Goal: Contribute content: Add original content to the website for others to see

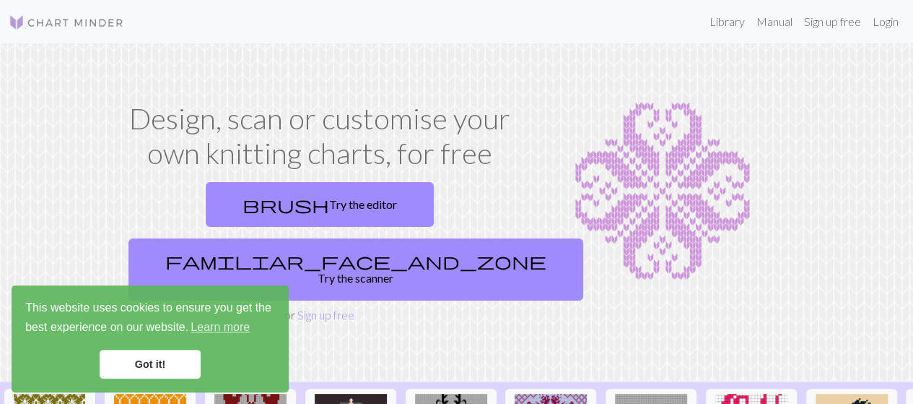
click at [159, 354] on link "Got it!" at bounding box center [150, 363] width 101 height 29
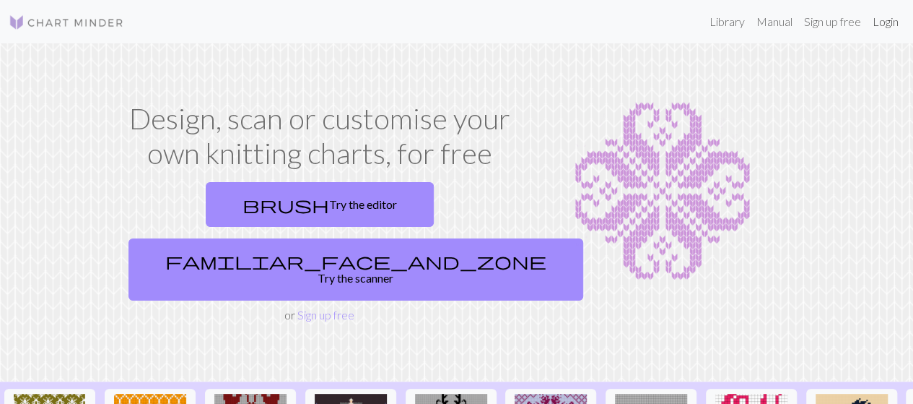
click at [891, 22] on link "Login" at bounding box center [886, 21] width 38 height 29
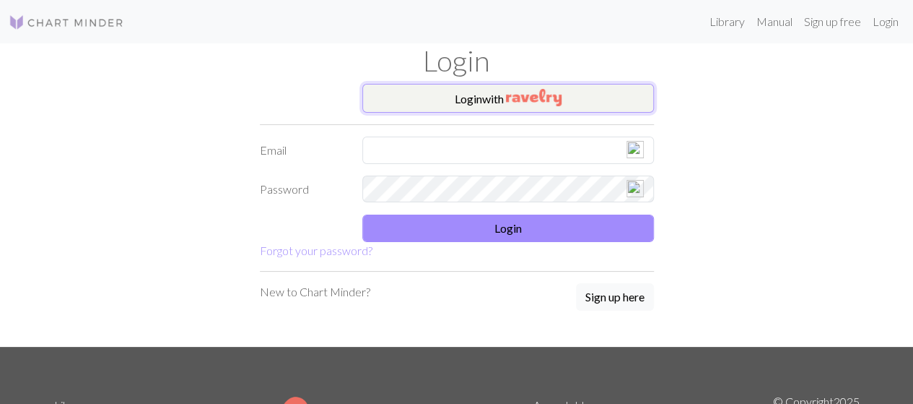
click at [521, 97] on img "button" at bounding box center [534, 97] width 56 height 17
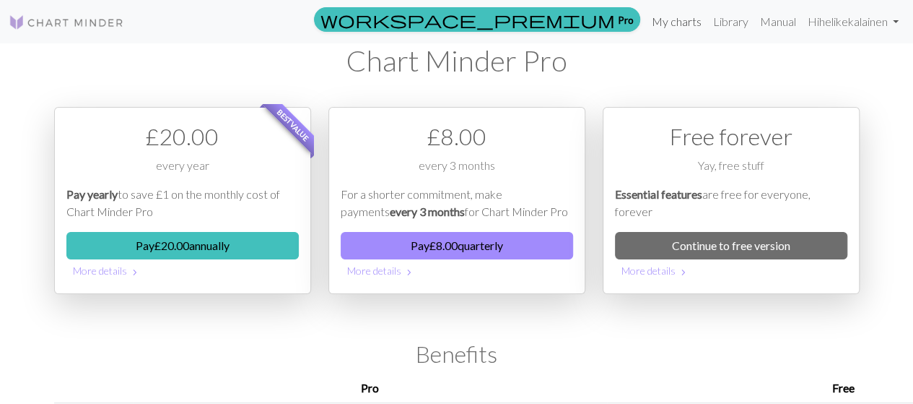
drag, startPoint x: 682, startPoint y: 26, endPoint x: 664, endPoint y: 18, distance: 19.7
click at [664, 18] on link "My charts" at bounding box center [676, 21] width 61 height 29
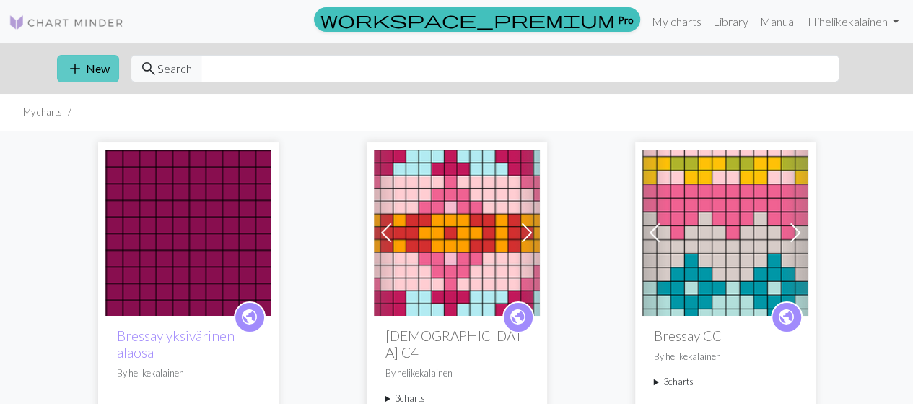
click at [97, 64] on button "add New" at bounding box center [88, 68] width 62 height 27
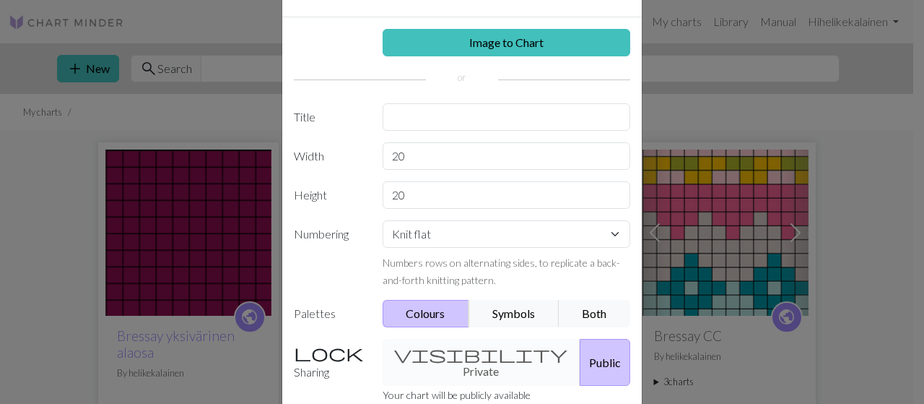
scroll to position [36, 0]
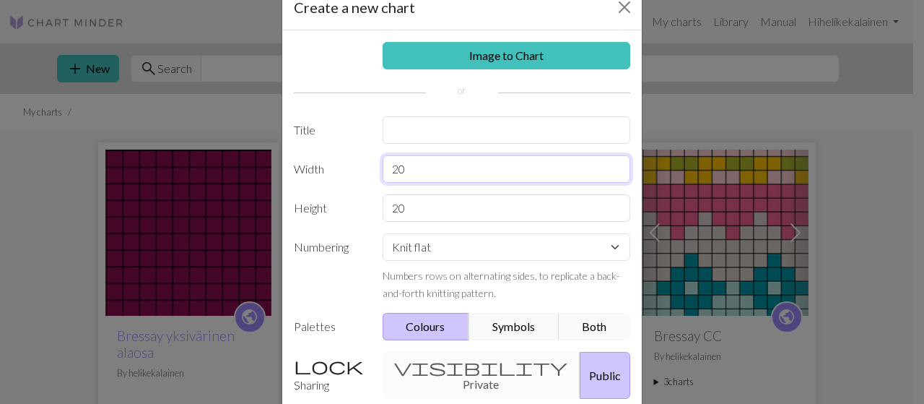
click at [425, 162] on input "20" at bounding box center [507, 168] width 248 height 27
type input "2"
type input "6"
click at [420, 215] on input "20" at bounding box center [507, 207] width 248 height 27
type input "2"
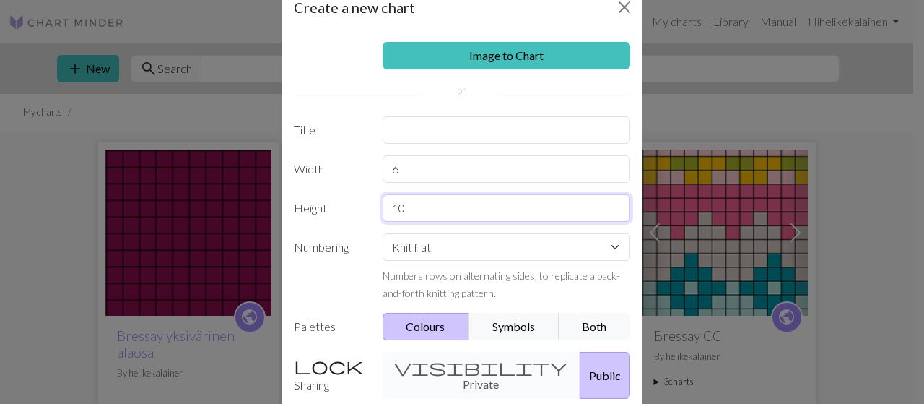
type input "10"
click at [420, 326] on button "Colours" at bounding box center [426, 326] width 87 height 27
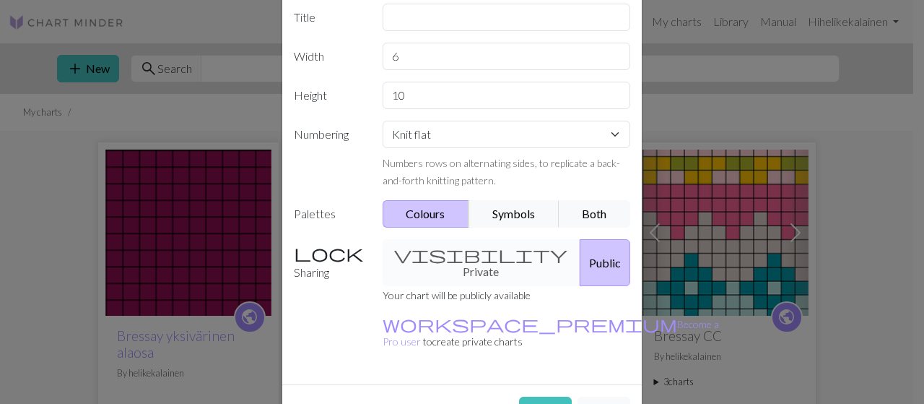
scroll to position [155, 0]
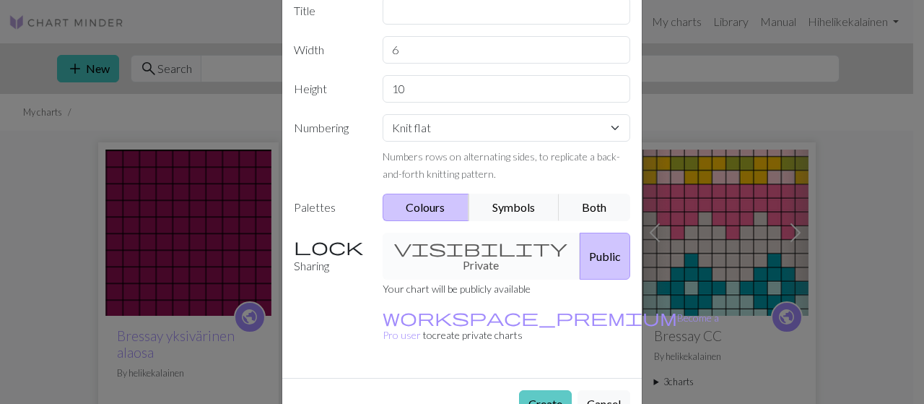
click at [534, 390] on button "Create" at bounding box center [545, 403] width 53 height 27
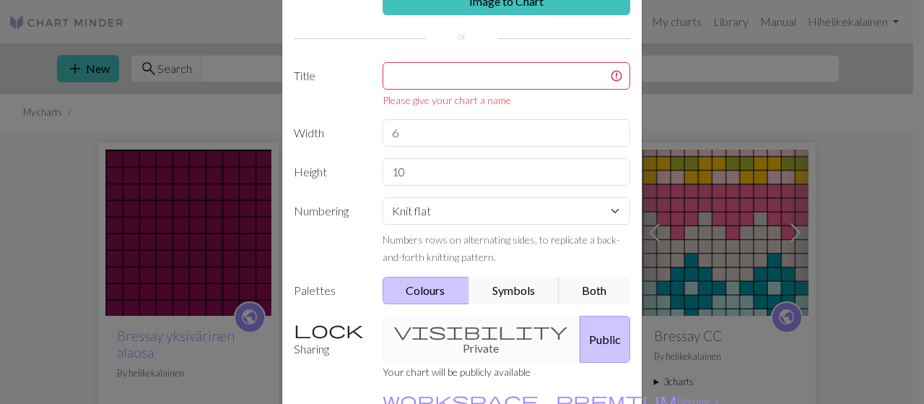
scroll to position [79, 0]
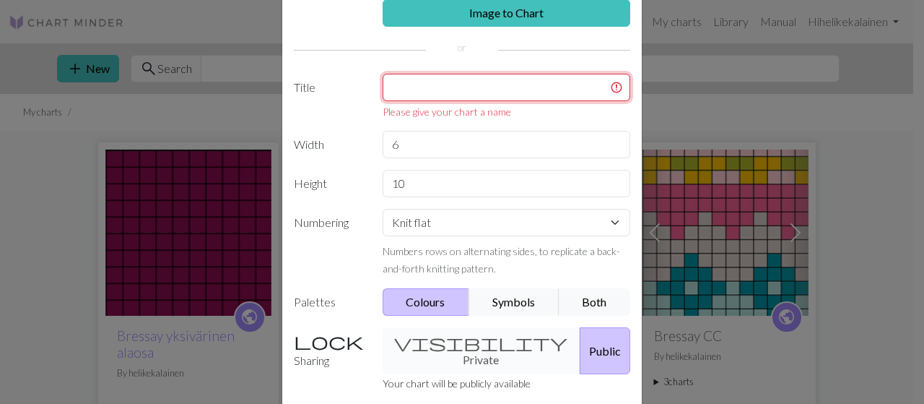
click at [540, 77] on input "text" at bounding box center [507, 87] width 248 height 27
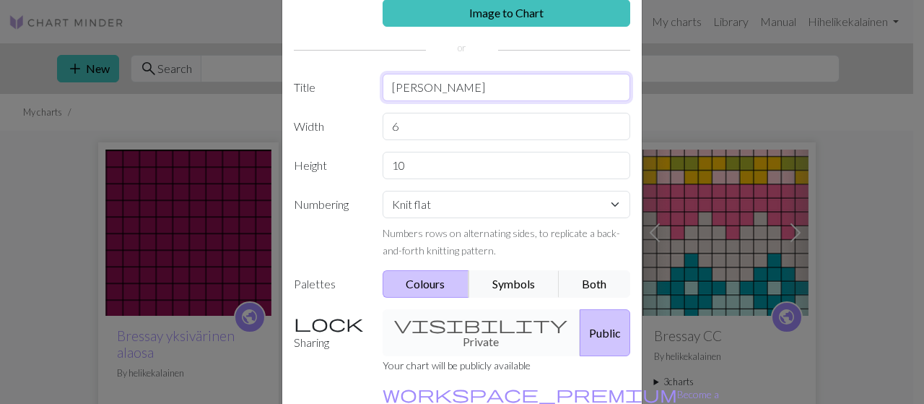
type input "[PERSON_NAME]"
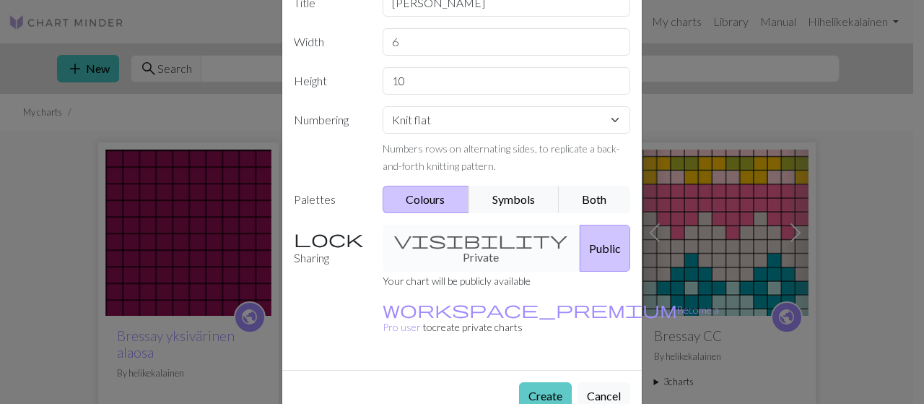
click at [540, 382] on button "Create" at bounding box center [545, 395] width 53 height 27
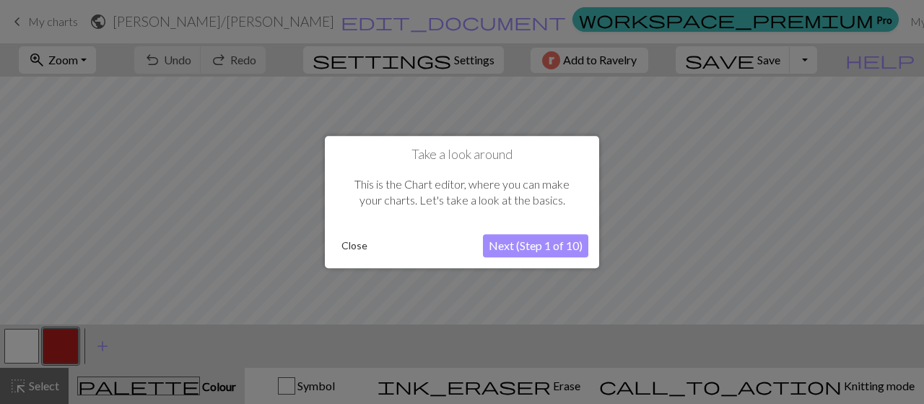
click at [357, 248] on button "Close" at bounding box center [355, 246] width 38 height 22
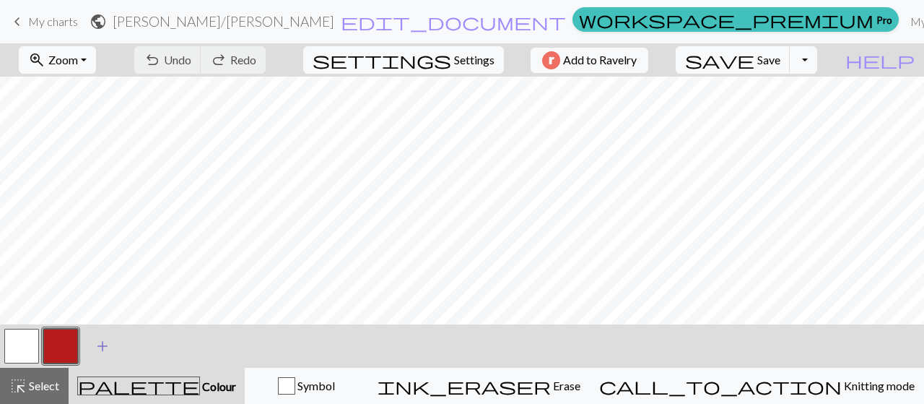
click at [100, 344] on span "add" at bounding box center [102, 346] width 17 height 20
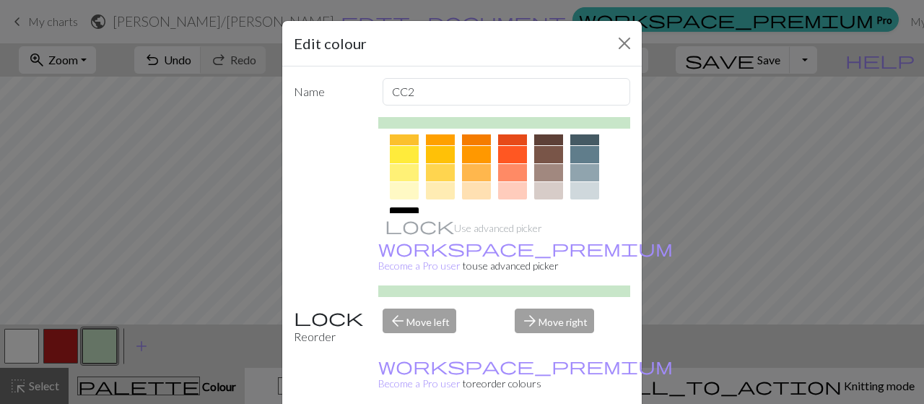
scroll to position [231, 0]
click at [544, 183] on div at bounding box center [548, 190] width 29 height 17
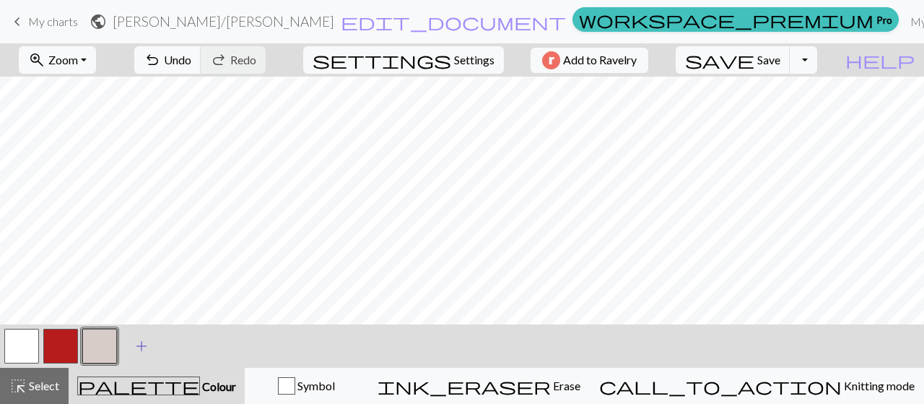
click at [142, 344] on span "add" at bounding box center [141, 346] width 17 height 20
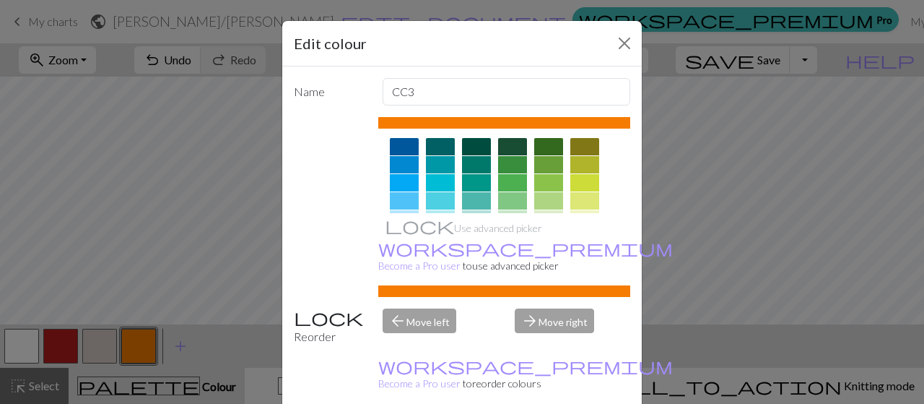
scroll to position [116, 0]
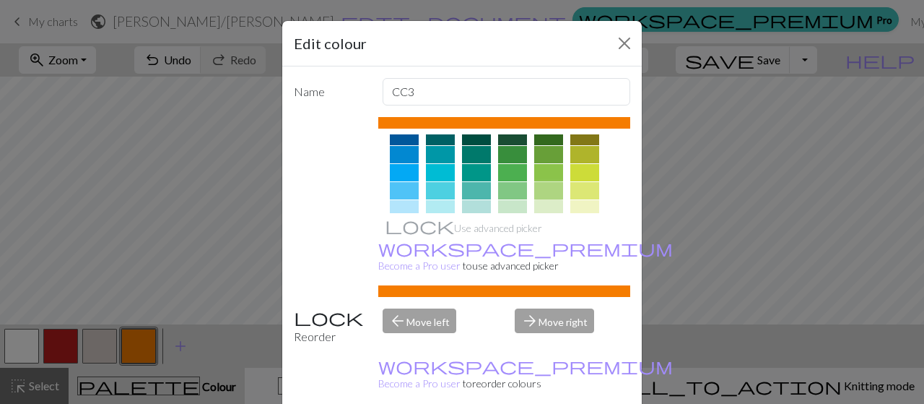
click at [541, 186] on div at bounding box center [548, 190] width 29 height 17
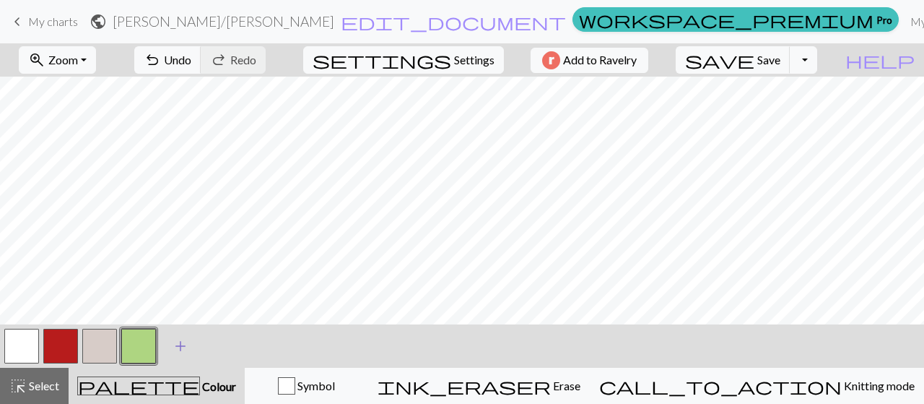
click at [179, 341] on span "add" at bounding box center [180, 346] width 17 height 20
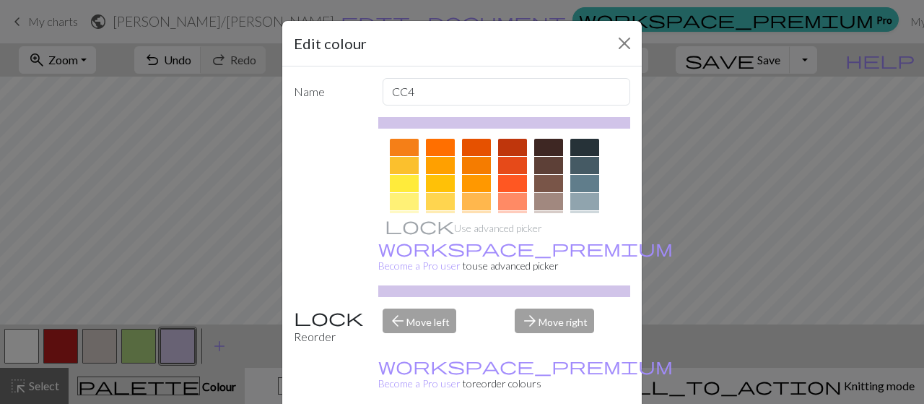
scroll to position [231, 0]
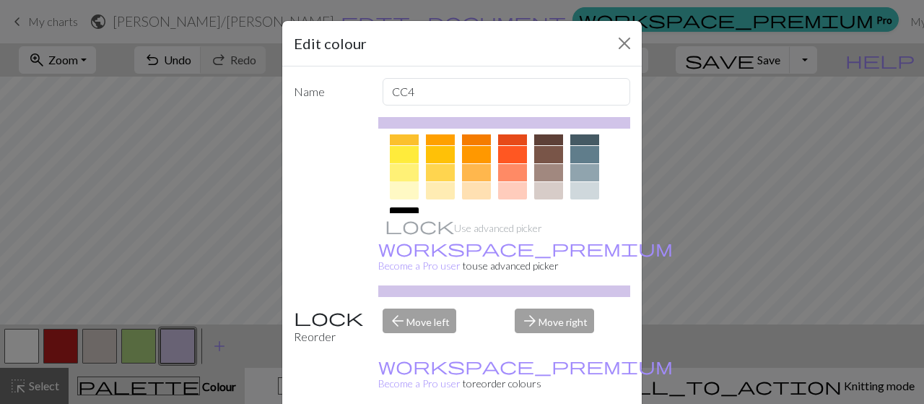
click at [397, 170] on div at bounding box center [404, 172] width 29 height 17
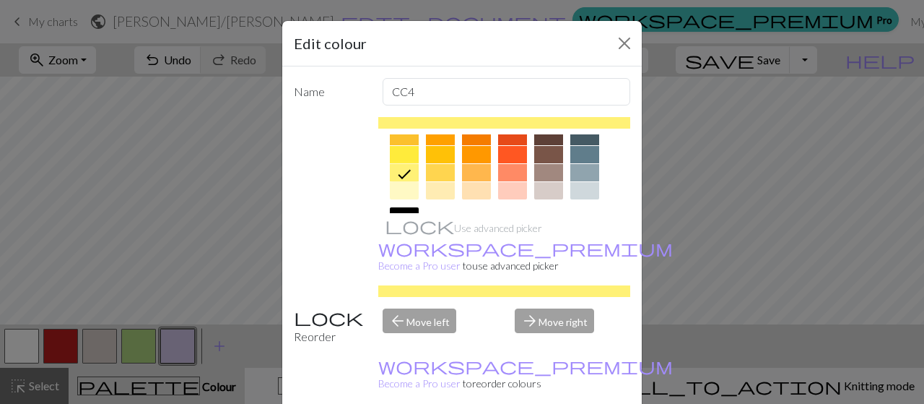
click at [434, 175] on div at bounding box center [440, 172] width 29 height 17
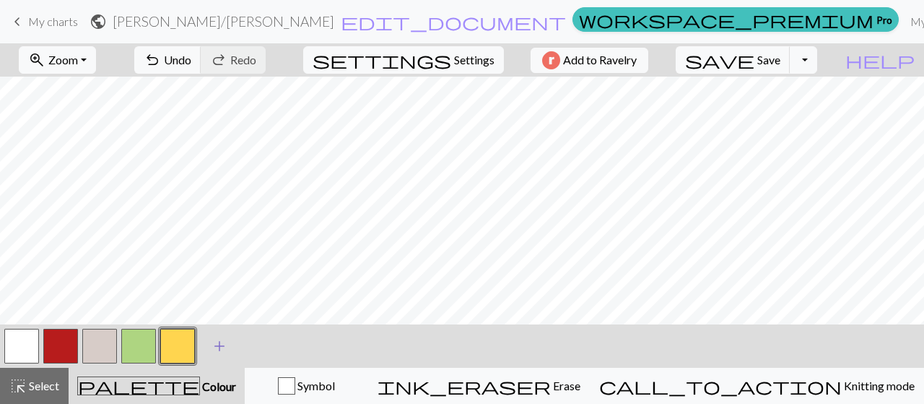
click at [217, 346] on span "add" at bounding box center [219, 346] width 17 height 20
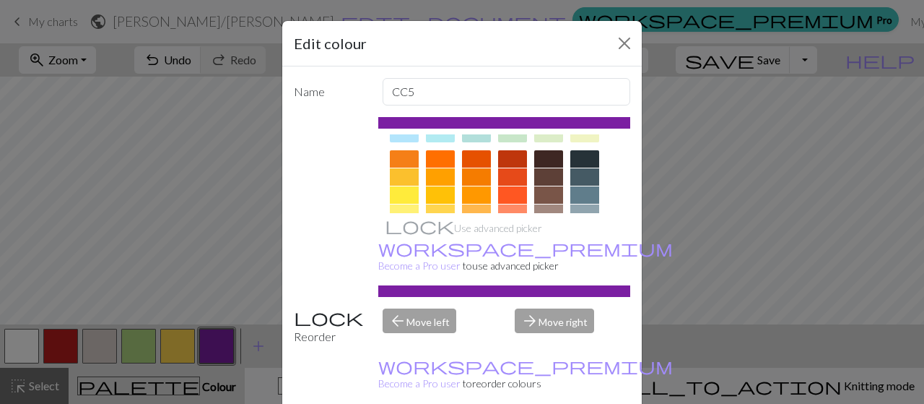
scroll to position [202, 0]
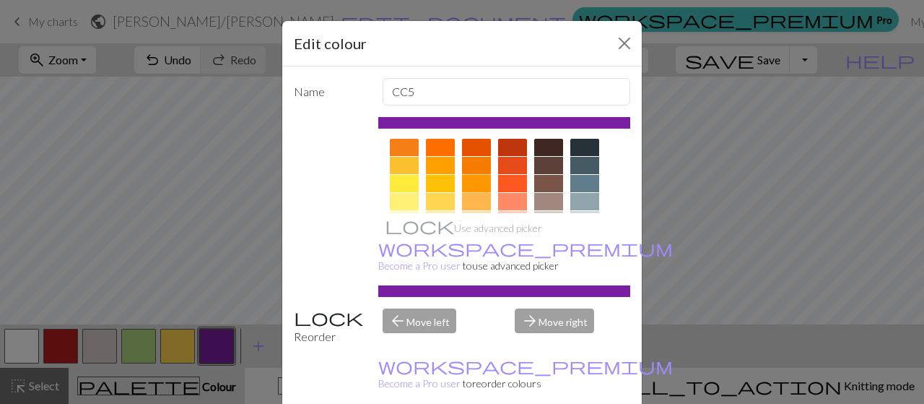
click at [469, 175] on div at bounding box center [476, 183] width 29 height 17
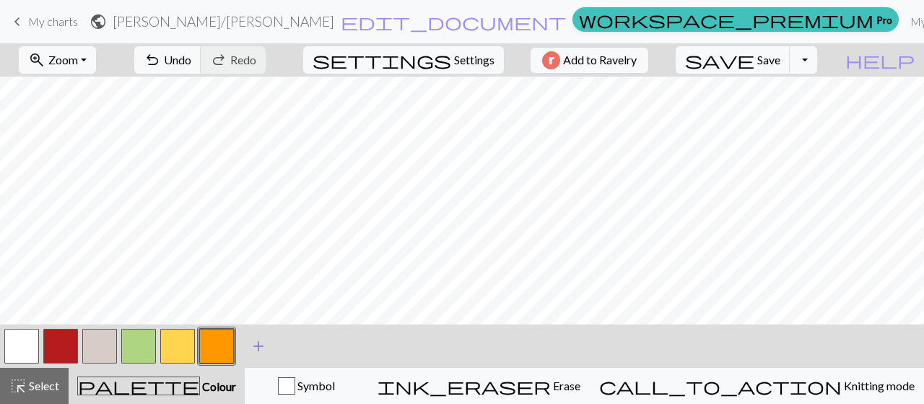
click at [257, 340] on span "add" at bounding box center [258, 346] width 17 height 20
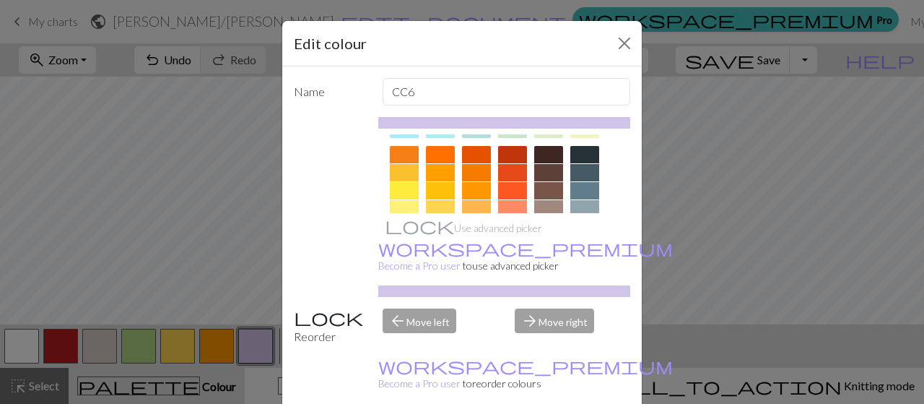
scroll to position [186, 0]
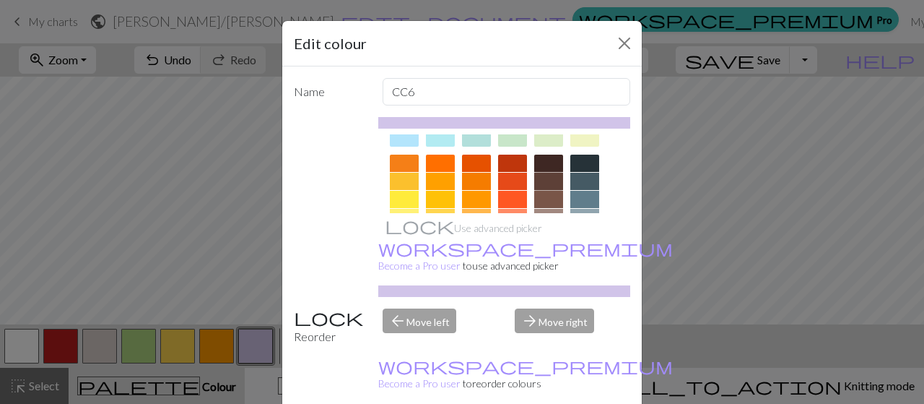
click at [539, 175] on div at bounding box center [548, 181] width 29 height 17
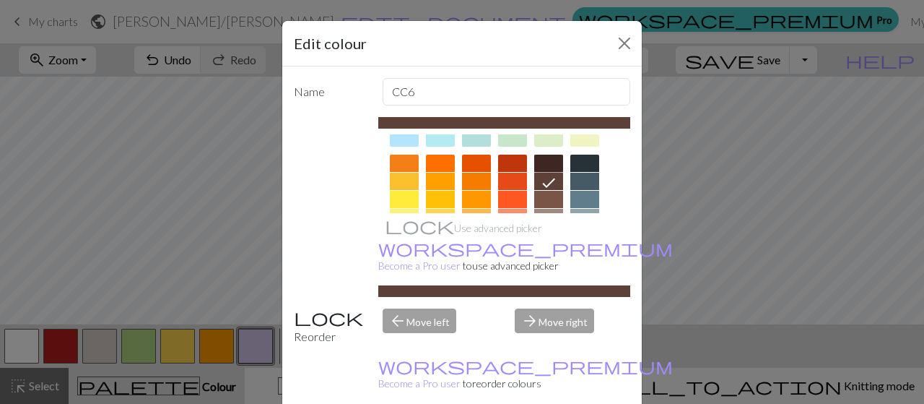
click at [539, 161] on div at bounding box center [548, 163] width 29 height 17
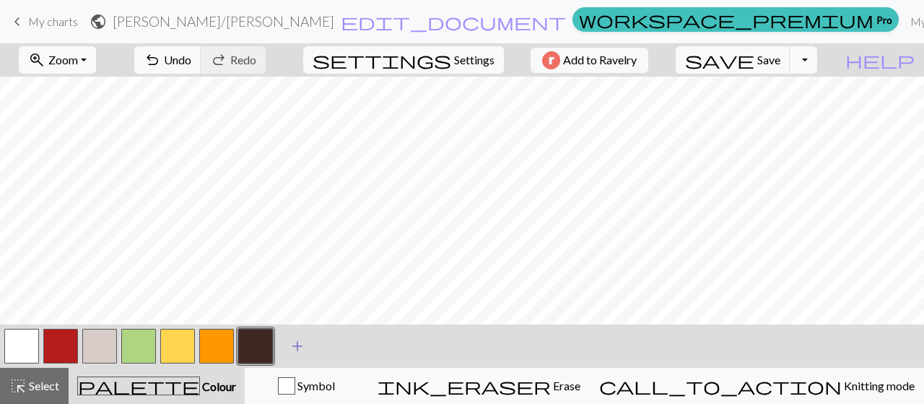
click at [298, 342] on span "add" at bounding box center [297, 346] width 17 height 20
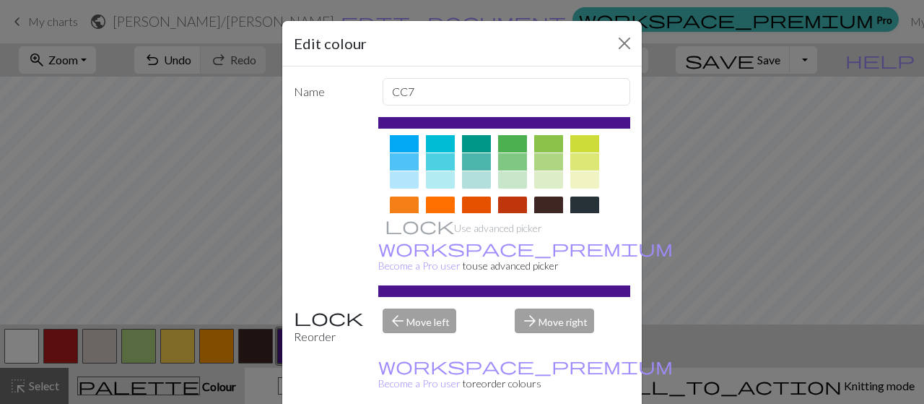
scroll to position [173, 0]
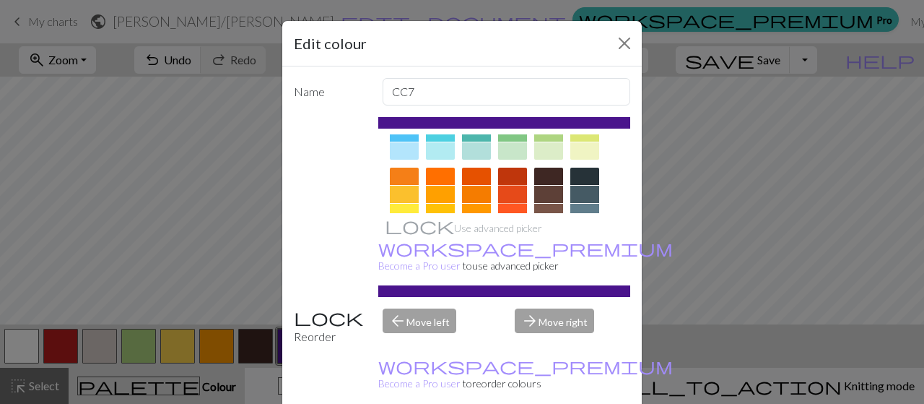
click at [510, 191] on div at bounding box center [512, 194] width 29 height 17
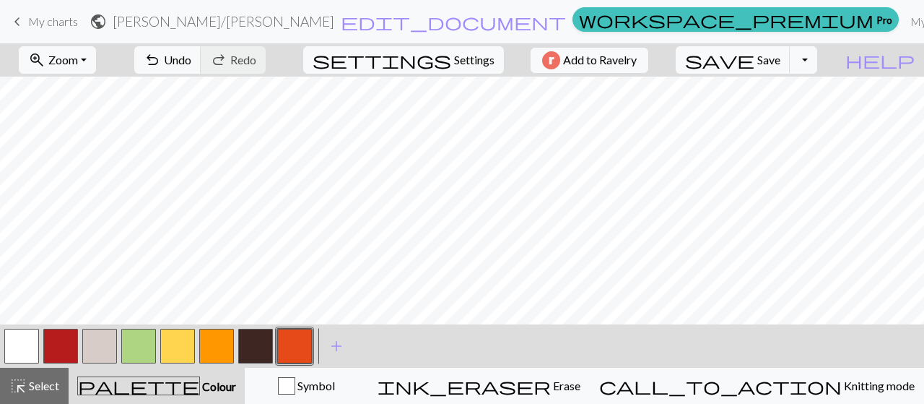
click at [289, 353] on button "button" at bounding box center [294, 346] width 35 height 35
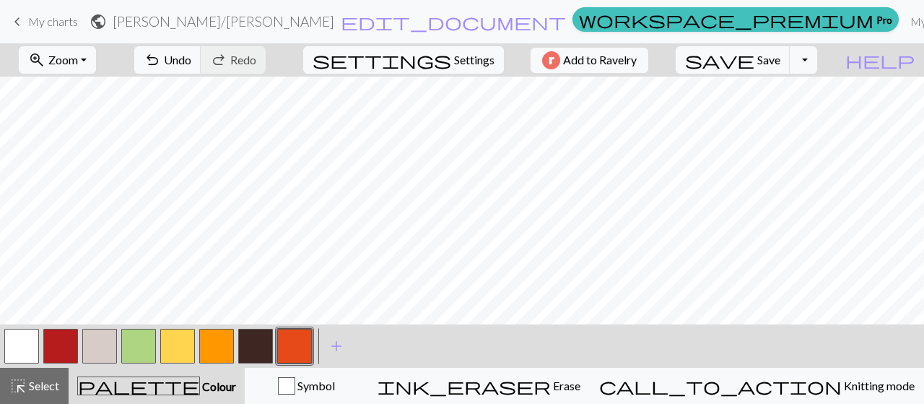
click at [102, 344] on button "button" at bounding box center [99, 346] width 35 height 35
click at [108, 341] on button "button" at bounding box center [99, 346] width 35 height 35
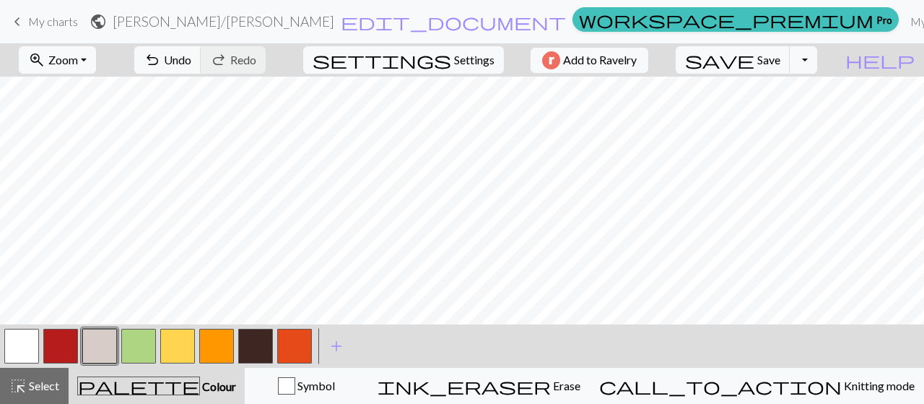
click at [300, 343] on button "button" at bounding box center [294, 346] width 35 height 35
click at [296, 342] on button "button" at bounding box center [294, 346] width 35 height 35
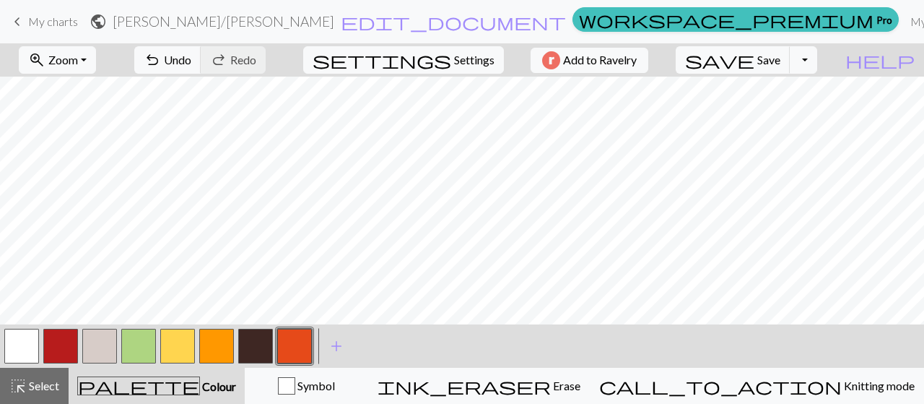
click at [94, 349] on button "button" at bounding box center [99, 346] width 35 height 35
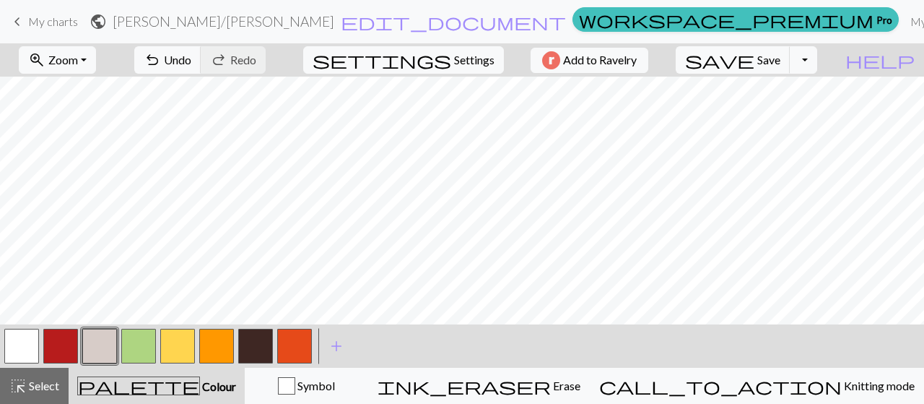
click at [175, 347] on button "button" at bounding box center [177, 346] width 35 height 35
click at [186, 344] on button "button" at bounding box center [177, 346] width 35 height 35
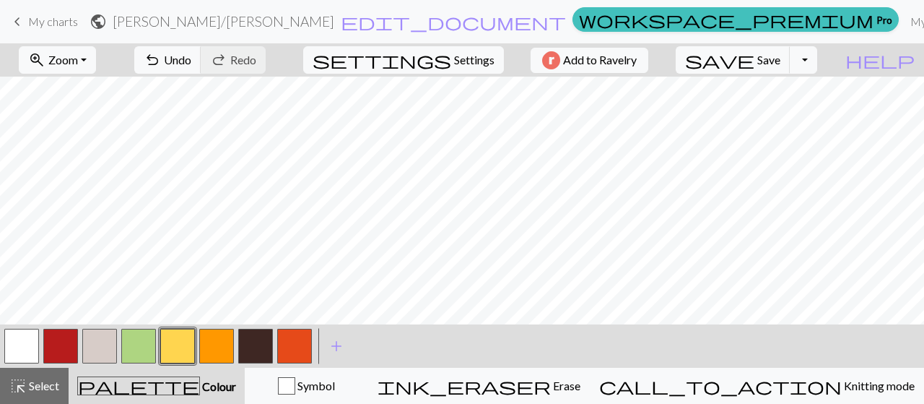
click at [142, 337] on button "button" at bounding box center [138, 346] width 35 height 35
click at [258, 351] on button "button" at bounding box center [255, 346] width 35 height 35
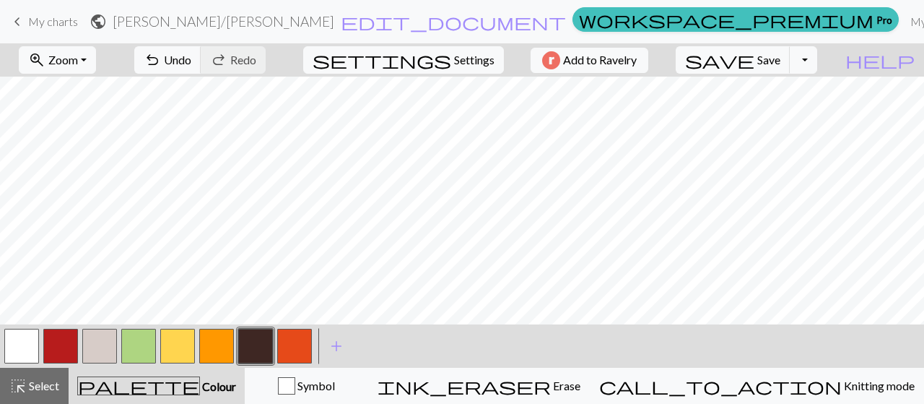
click at [145, 347] on button "button" at bounding box center [138, 346] width 35 height 35
click at [129, 332] on button "button" at bounding box center [138, 346] width 35 height 35
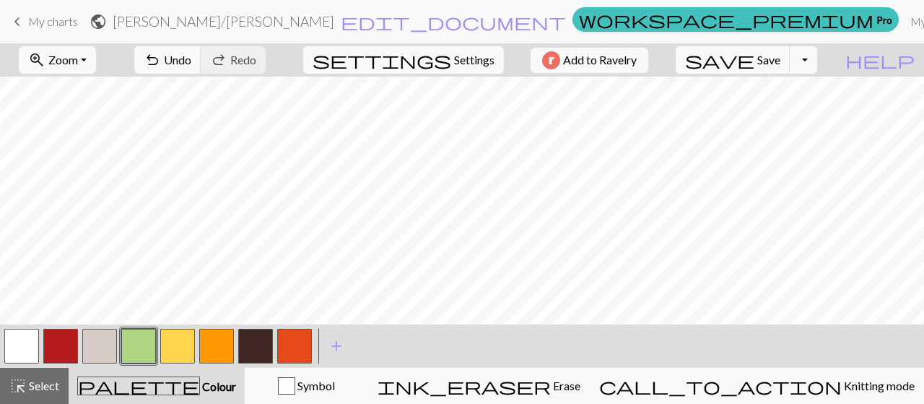
click at [637, 64] on span "Add to Ravelry" at bounding box center [600, 60] width 74 height 18
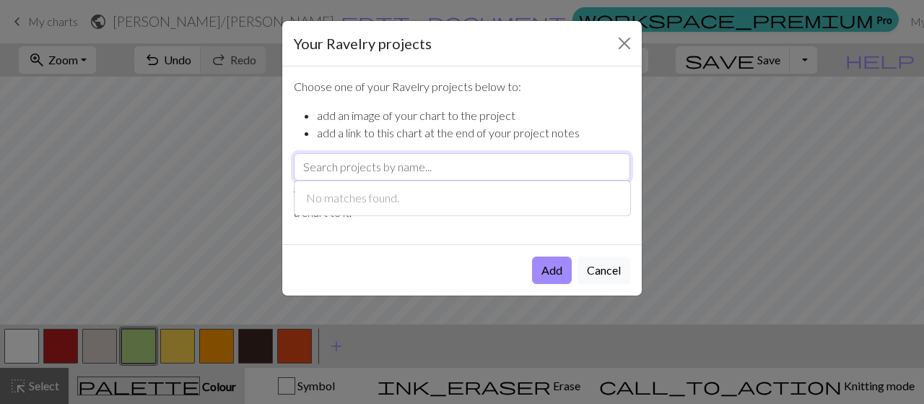
click at [475, 165] on input "text" at bounding box center [462, 166] width 336 height 27
type input "[PERSON_NAME]"
click at [542, 269] on button "Add" at bounding box center [552, 269] width 40 height 27
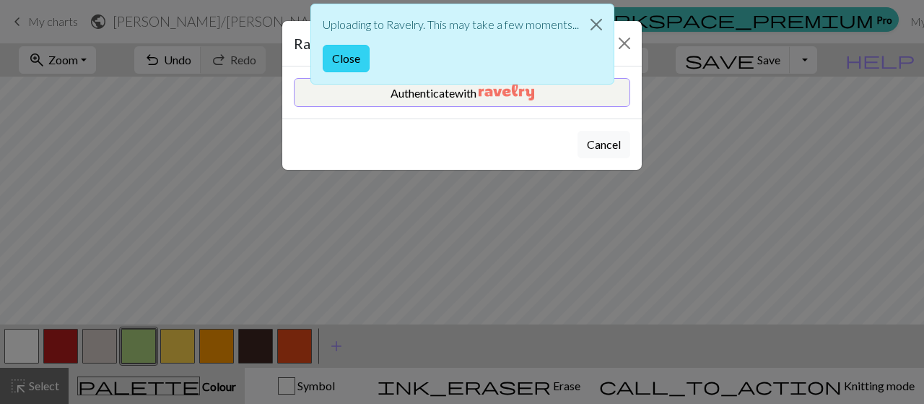
click at [348, 57] on button "Close" at bounding box center [346, 58] width 47 height 27
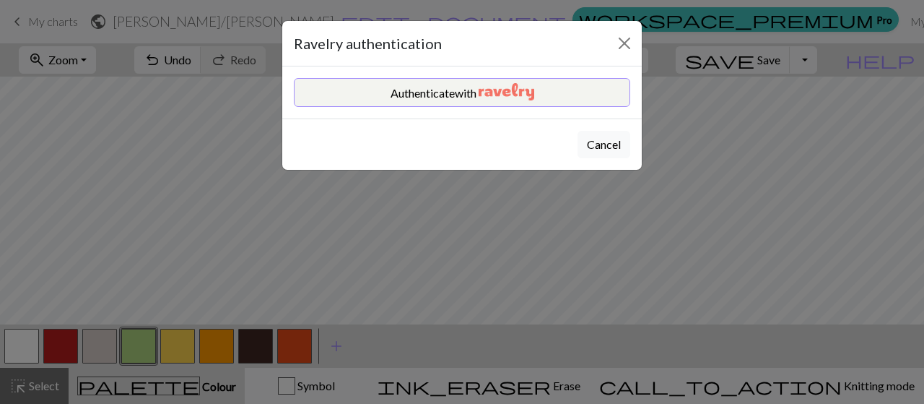
click at [765, 168] on div "Ravelry authentication Authenticate with Cancel" at bounding box center [462, 202] width 924 height 404
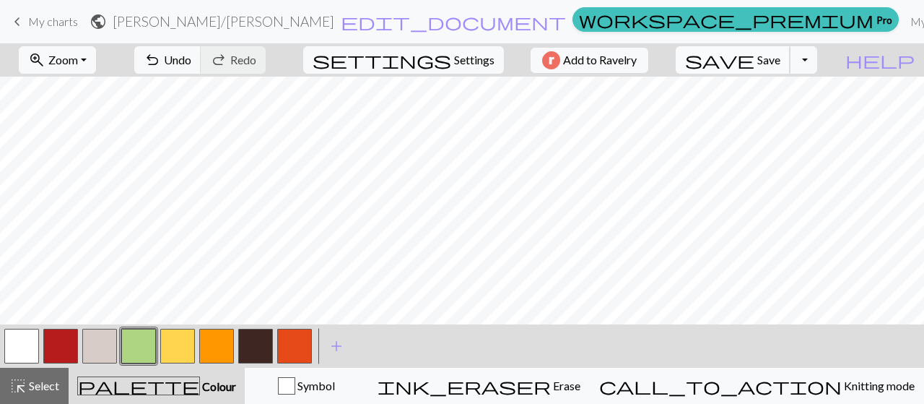
click at [781, 64] on span "Save" at bounding box center [768, 60] width 23 height 14
click at [454, 59] on span "Settings" at bounding box center [474, 59] width 40 height 17
select select "aran"
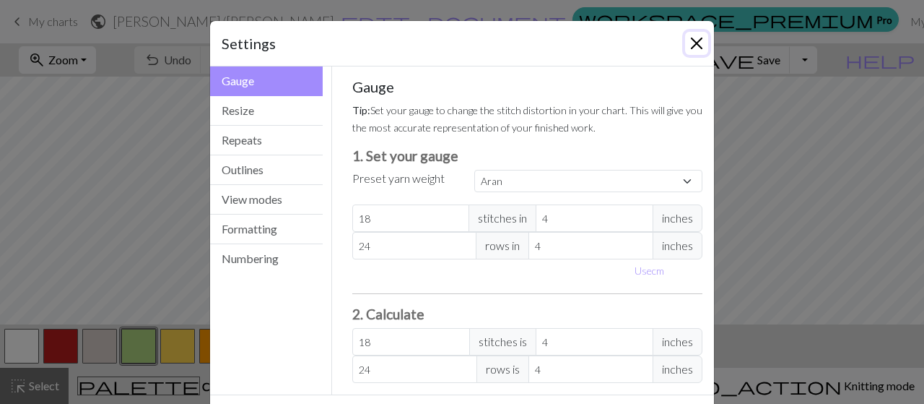
click at [687, 46] on button "Close" at bounding box center [696, 43] width 23 height 23
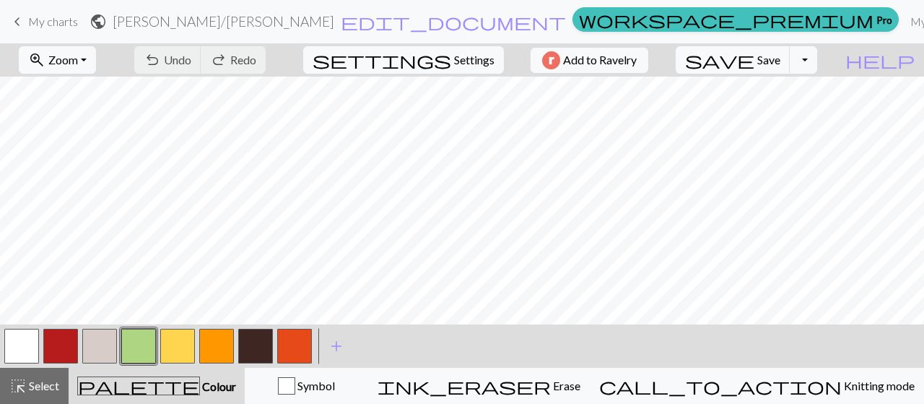
click at [47, 18] on span "My charts" at bounding box center [53, 21] width 50 height 14
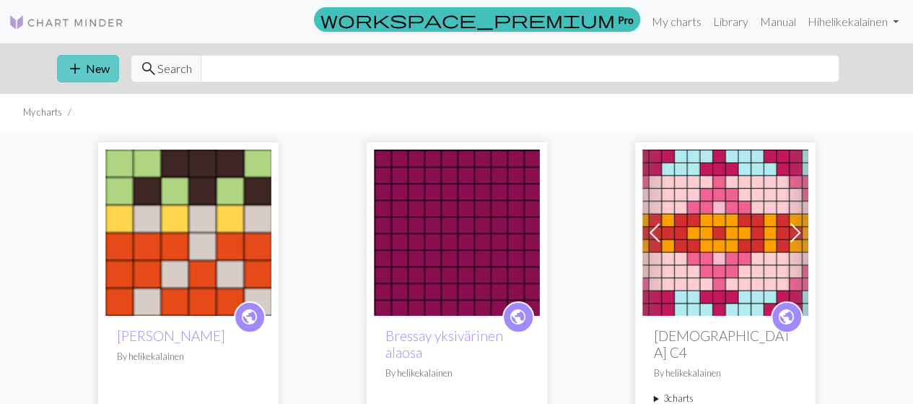
click at [95, 72] on button "add New" at bounding box center [88, 68] width 62 height 27
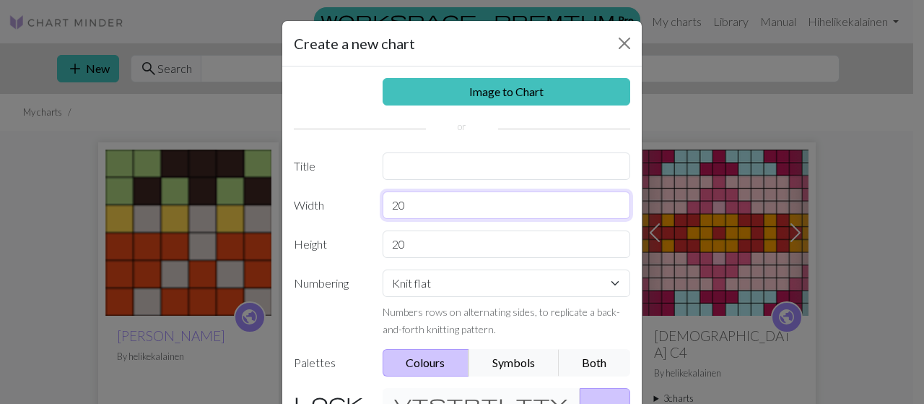
click at [435, 206] on input "20" at bounding box center [507, 204] width 248 height 27
type input "2"
type input "16"
click at [420, 256] on div "20" at bounding box center [507, 243] width 266 height 27
click at [410, 247] on input "20" at bounding box center [507, 243] width 248 height 27
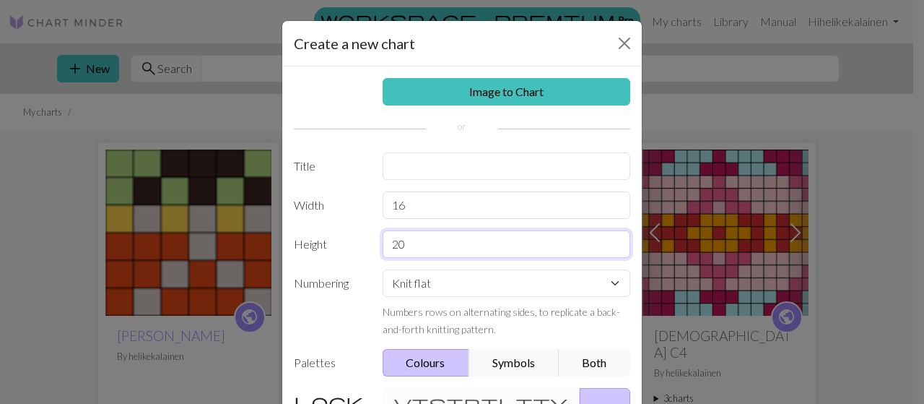
type input "2"
type input "37"
click at [463, 170] on input "text" at bounding box center [507, 165] width 248 height 27
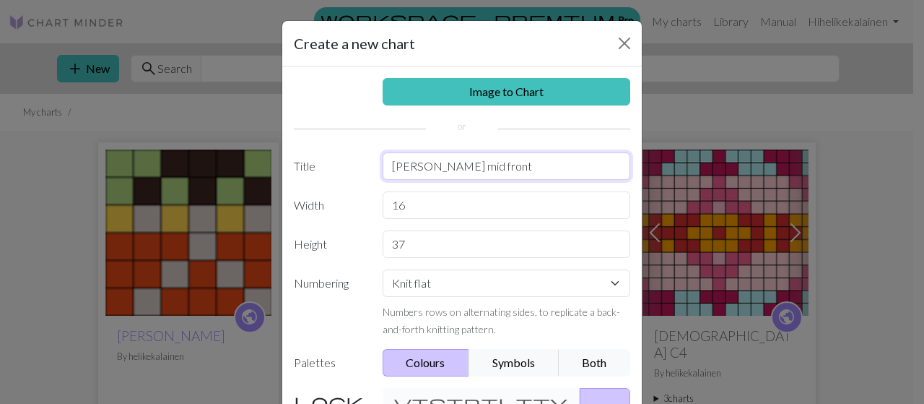
type input "[PERSON_NAME] mid front"
click at [580, 392] on button "Public" at bounding box center [605, 411] width 51 height 47
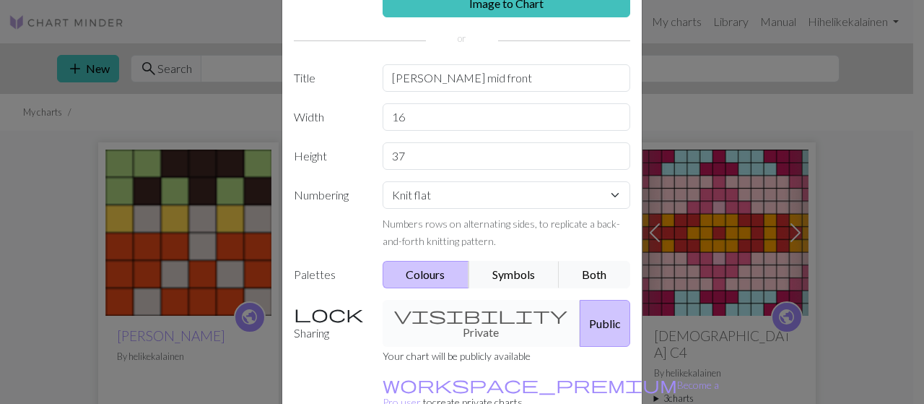
scroll to position [104, 0]
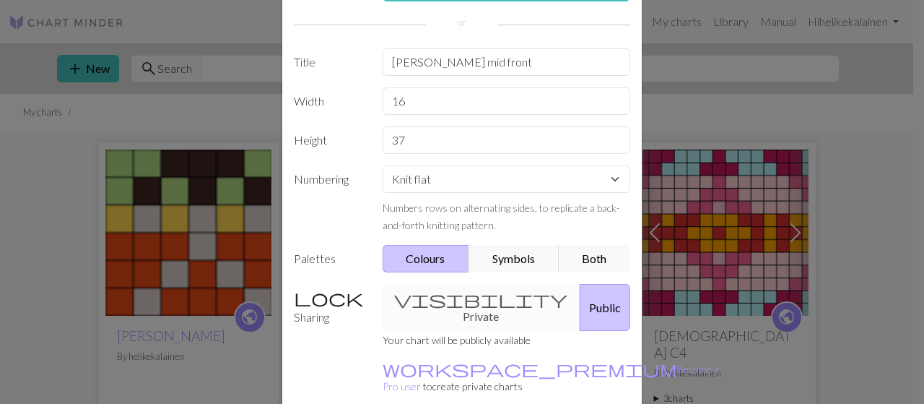
click at [449, 294] on div "visibility Private Public" at bounding box center [507, 307] width 266 height 47
click at [412, 294] on div "visibility Private Public" at bounding box center [507, 307] width 266 height 47
click at [470, 296] on div "visibility Private Public" at bounding box center [507, 307] width 266 height 47
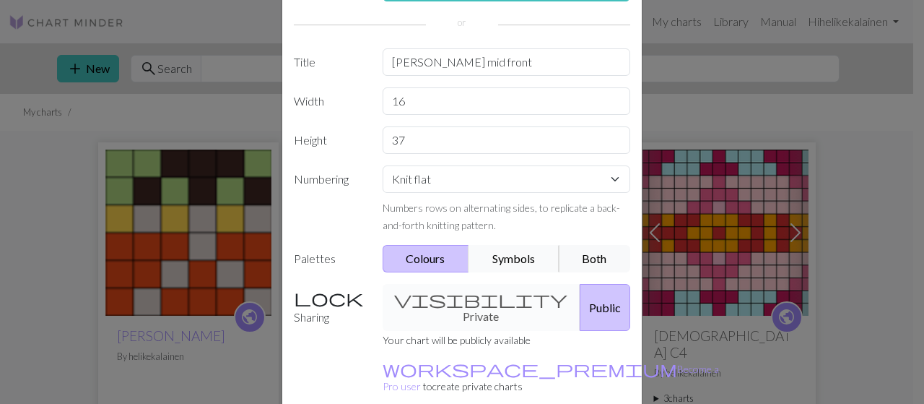
click at [497, 253] on button "Symbols" at bounding box center [514, 258] width 91 height 27
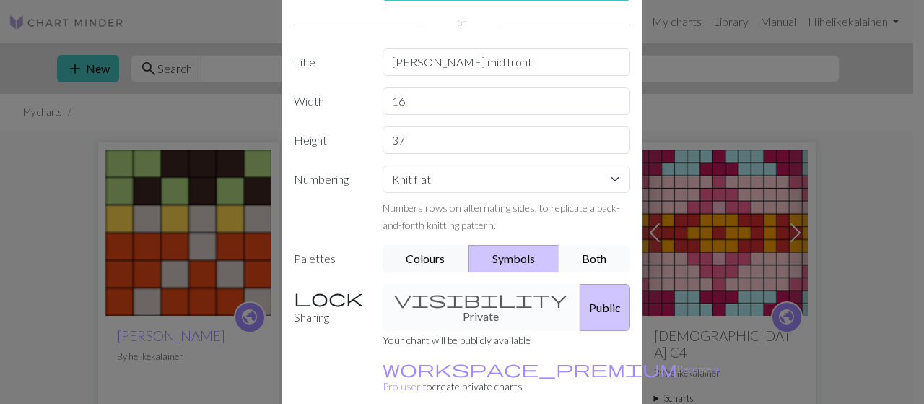
click at [584, 250] on button "Both" at bounding box center [595, 258] width 72 height 27
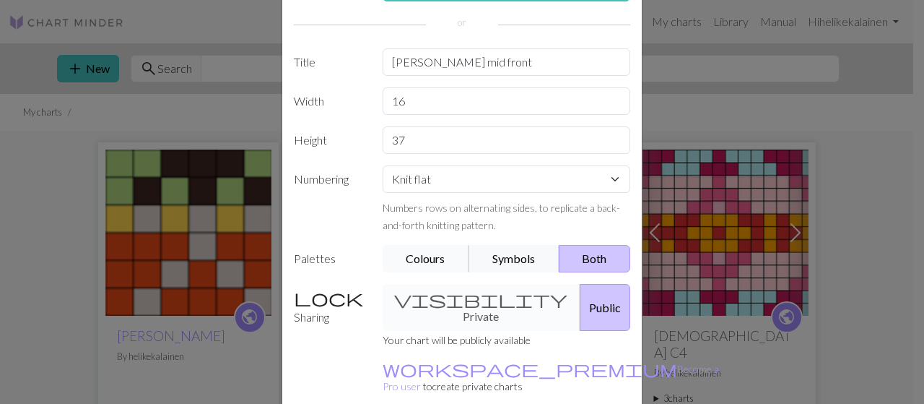
click at [406, 256] on button "Colours" at bounding box center [426, 258] width 87 height 27
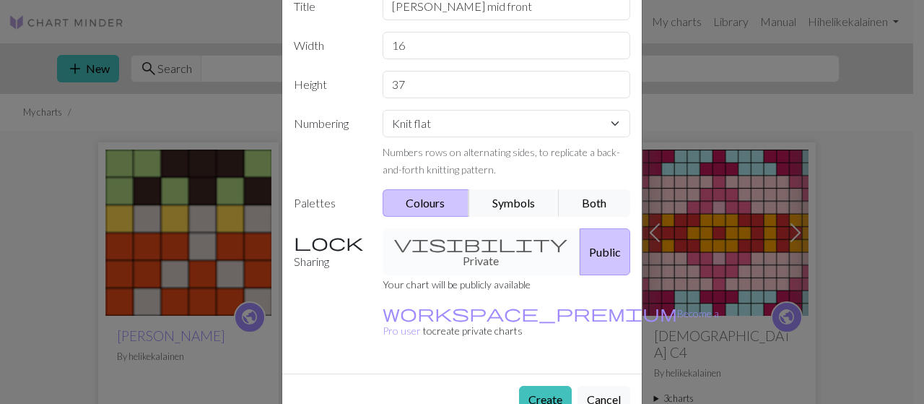
scroll to position [163, 0]
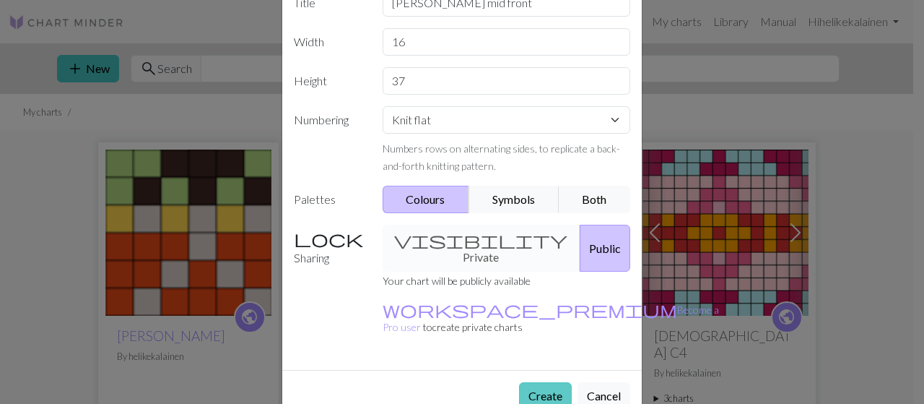
click at [545, 382] on button "Create" at bounding box center [545, 395] width 53 height 27
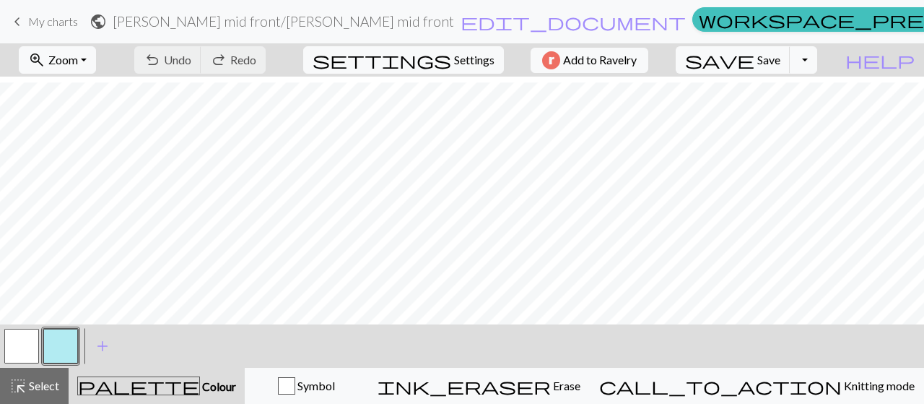
scroll to position [362, 0]
click at [781, 62] on span "Save" at bounding box center [768, 60] width 23 height 14
